Goal: Obtain resource: Obtain resource

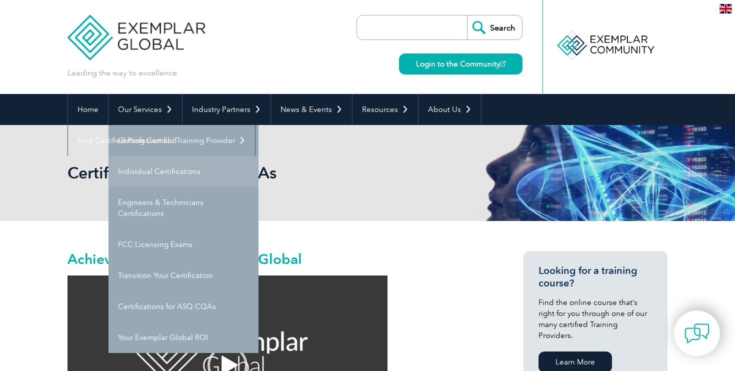
click at [167, 171] on link "Individual Certifications" at bounding box center [184, 171] width 150 height 31
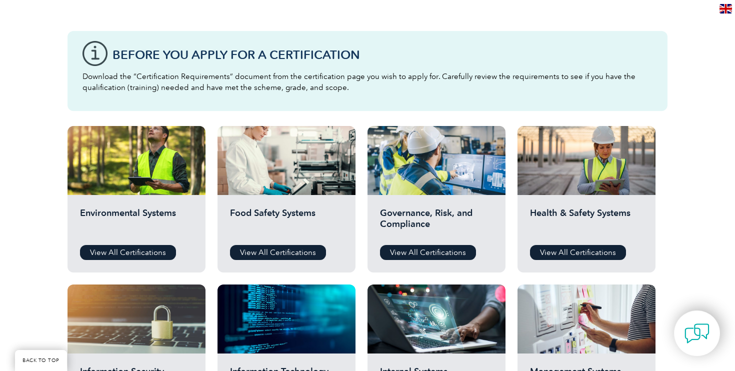
scroll to position [257, 0]
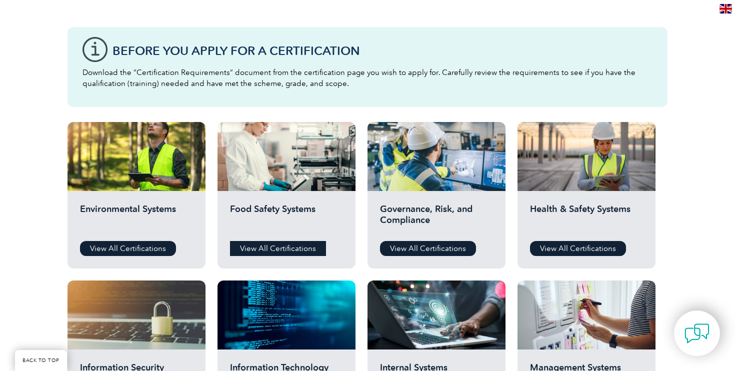
click at [272, 252] on link "View All Certifications" at bounding box center [278, 248] width 96 height 15
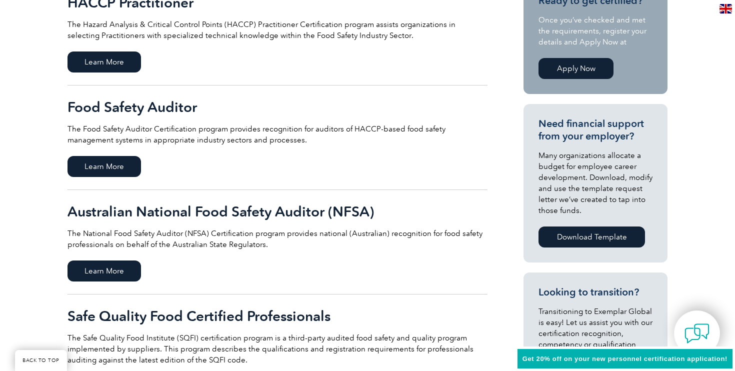
scroll to position [275, 0]
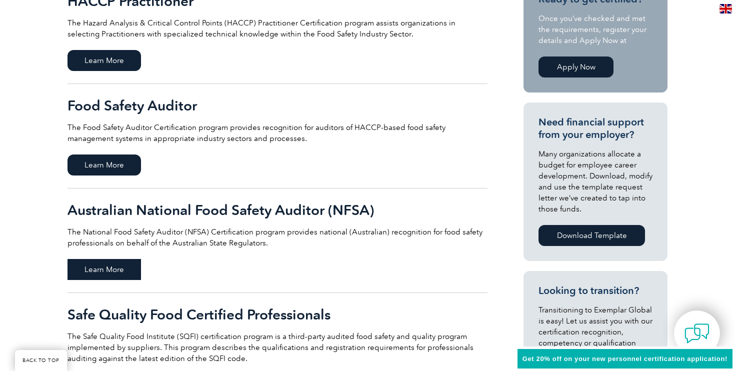
click at [116, 274] on span "Learn More" at bounding box center [105, 269] width 74 height 21
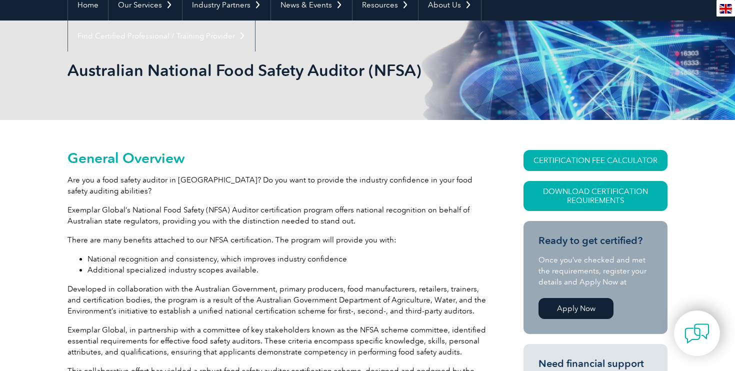
scroll to position [111, 0]
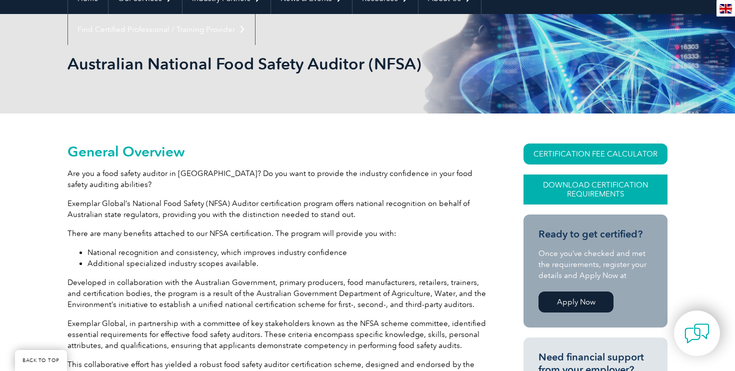
click at [579, 192] on link "Download Certification Requirements" at bounding box center [596, 190] width 144 height 30
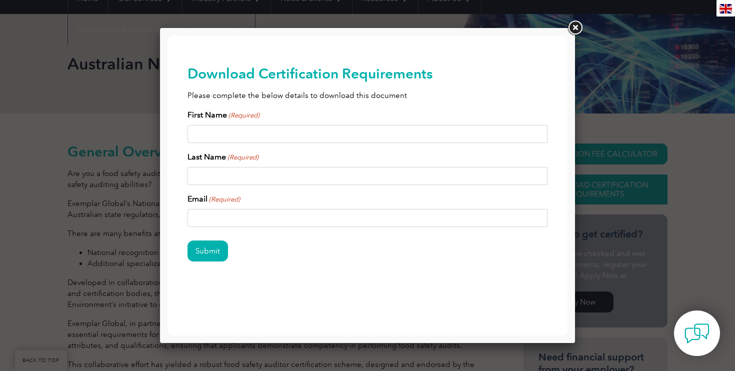
scroll to position [0, 0]
click at [576, 30] on link at bounding box center [575, 28] width 18 height 18
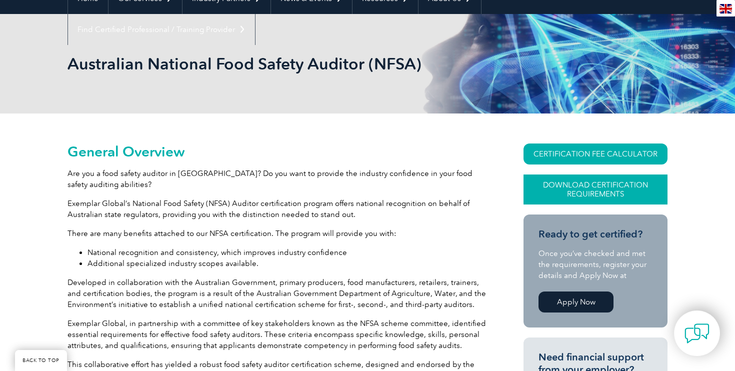
click at [610, 201] on link "Download Certification Requirements" at bounding box center [596, 190] width 144 height 30
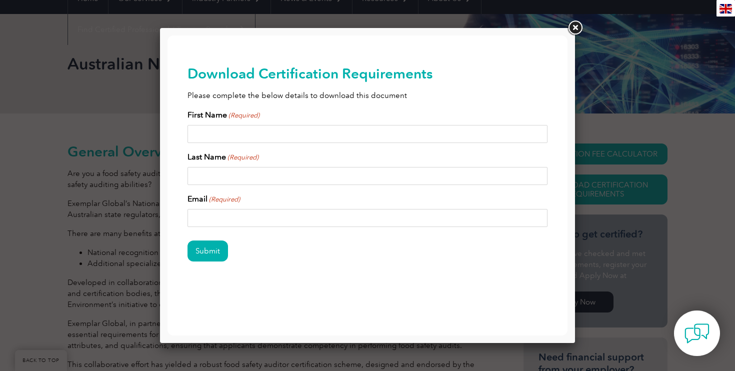
click at [269, 141] on input "First Name (Required)" at bounding box center [368, 134] width 360 height 18
type input "Krithika"
type input "Seshadri"
type input "krith.1982@gmail.com"
click at [201, 249] on input "Submit" at bounding box center [208, 251] width 41 height 21
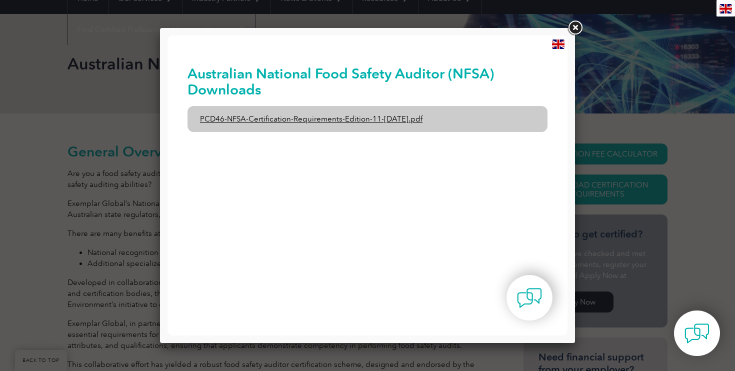
click at [415, 119] on link "PCD46-NFSA-Certification-Requirements-Edition-11-1st-February-2020.pdf" at bounding box center [368, 119] width 360 height 26
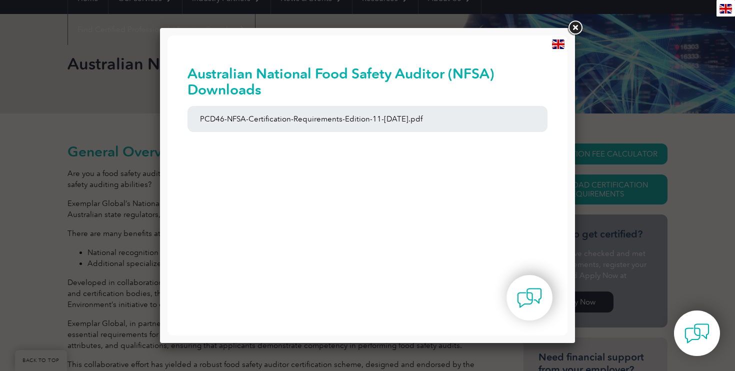
click at [578, 29] on link at bounding box center [575, 28] width 18 height 18
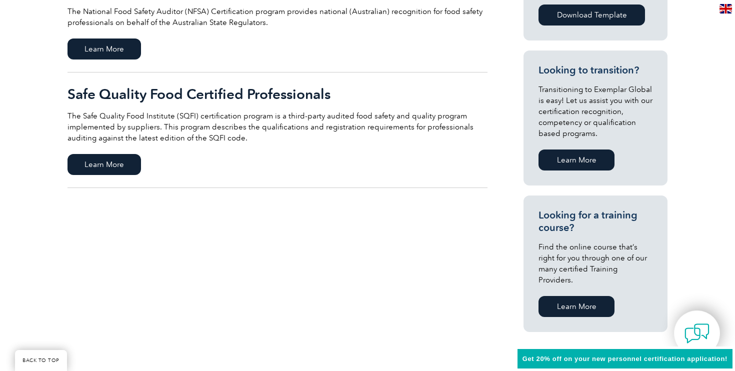
scroll to position [497, 0]
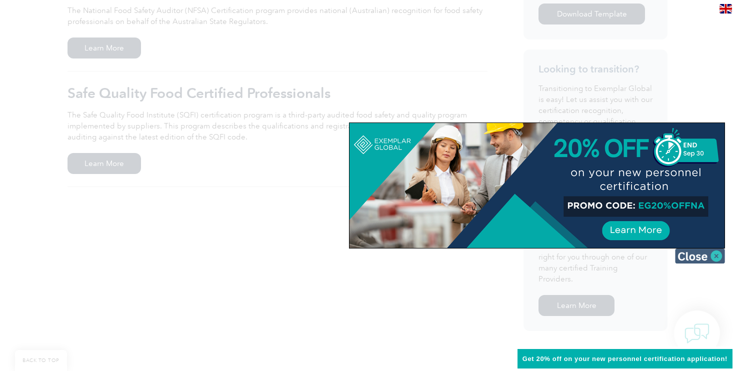
click at [695, 257] on img at bounding box center [700, 256] width 50 height 15
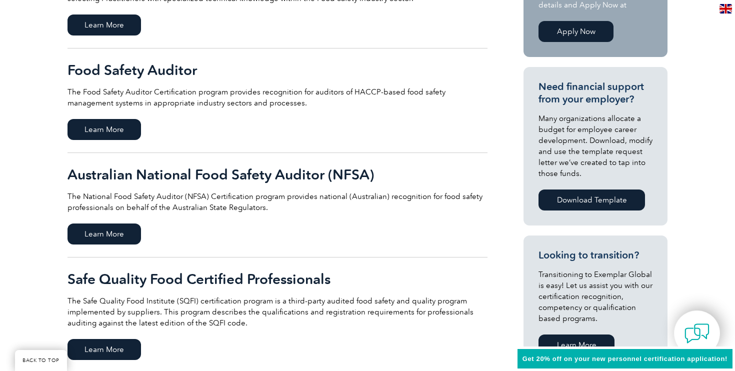
scroll to position [293, 0]
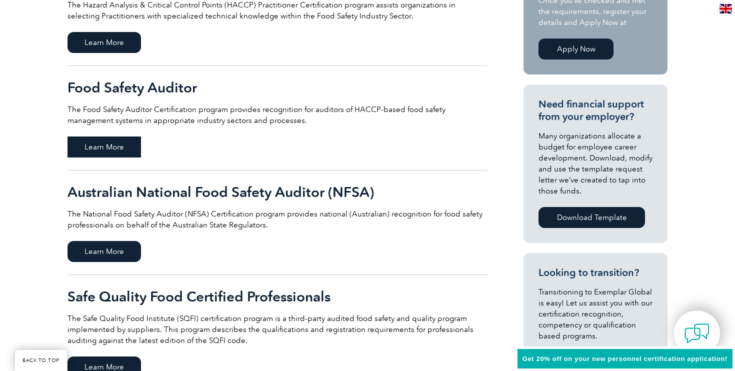
click at [95, 139] on span "Learn More" at bounding box center [105, 147] width 74 height 21
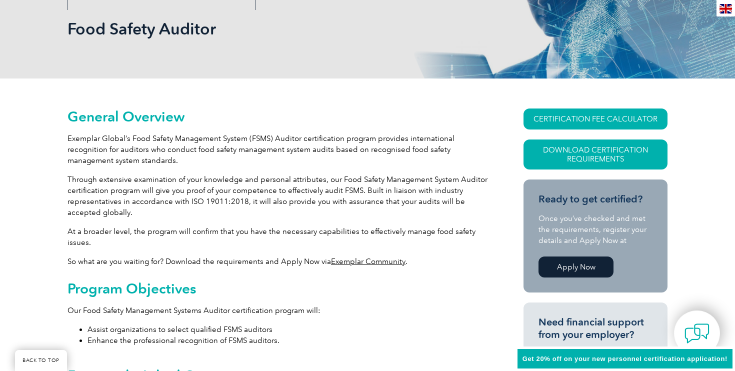
scroll to position [150, 0]
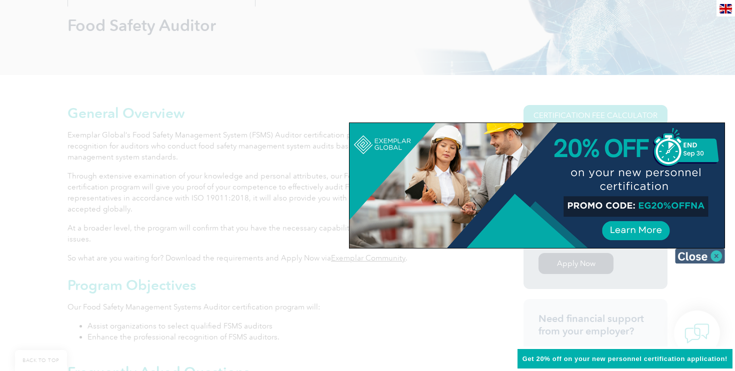
click at [712, 256] on img at bounding box center [700, 256] width 50 height 15
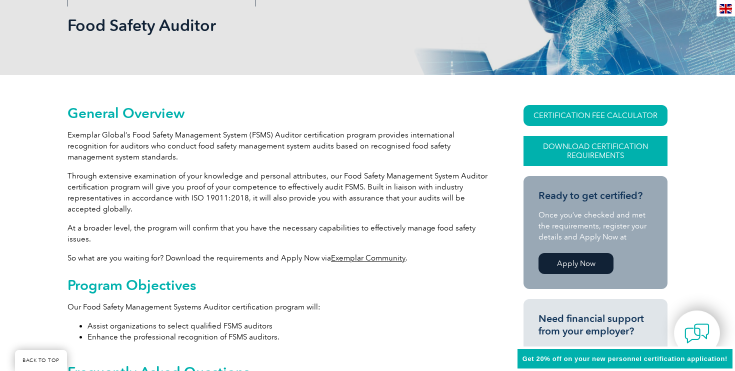
click at [609, 155] on link "Download Certification Requirements" at bounding box center [596, 151] width 144 height 30
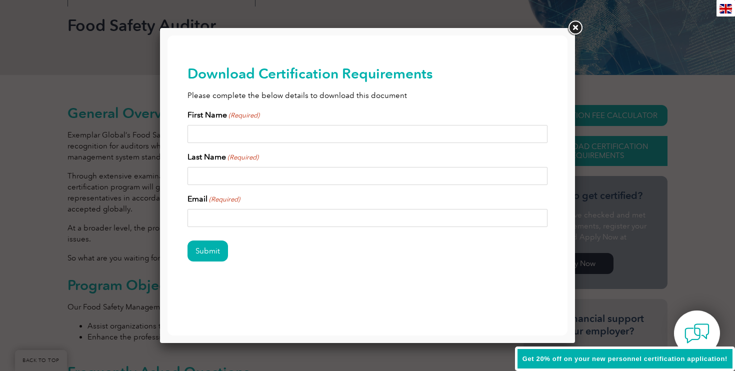
scroll to position [0, 0]
click at [405, 133] on input "First Name (Required)" at bounding box center [368, 134] width 360 height 18
type input "[PERSON_NAME]"
type input "[EMAIL_ADDRESS][DOMAIN_NAME]"
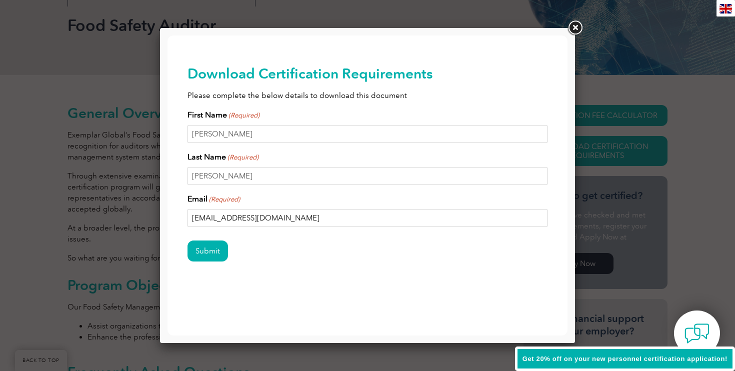
click at [188, 241] on input "Submit" at bounding box center [208, 251] width 41 height 21
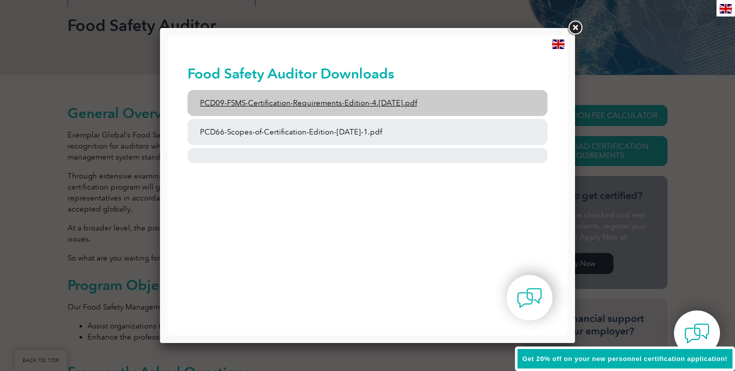
click at [319, 105] on link "PCD09-FSMS-Certification-Requirements-Edition-4.2-March-2023.pdf" at bounding box center [368, 103] width 360 height 26
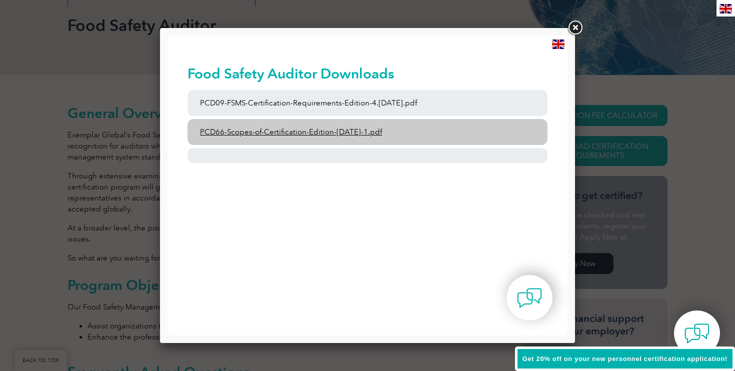
click at [326, 138] on link "PCD66-Scopes-of-Certification-Edition-6-September-2023-1.pdf" at bounding box center [368, 132] width 360 height 26
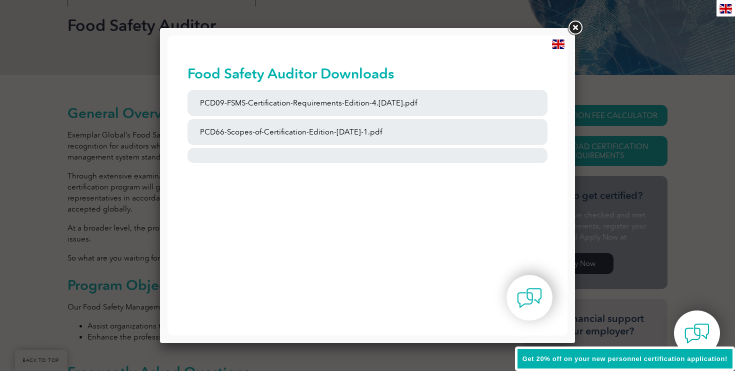
click at [580, 29] on link at bounding box center [575, 28] width 18 height 18
